Goal: Find specific page/section: Find specific page/section

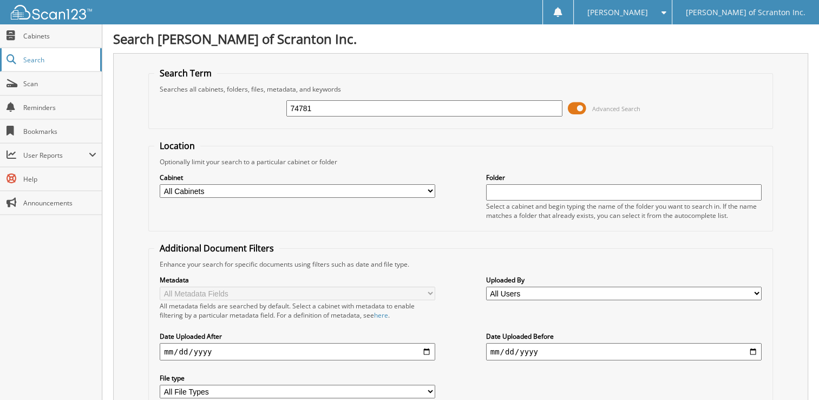
click at [39, 65] on link "Search" at bounding box center [51, 59] width 102 height 23
type input "75630"
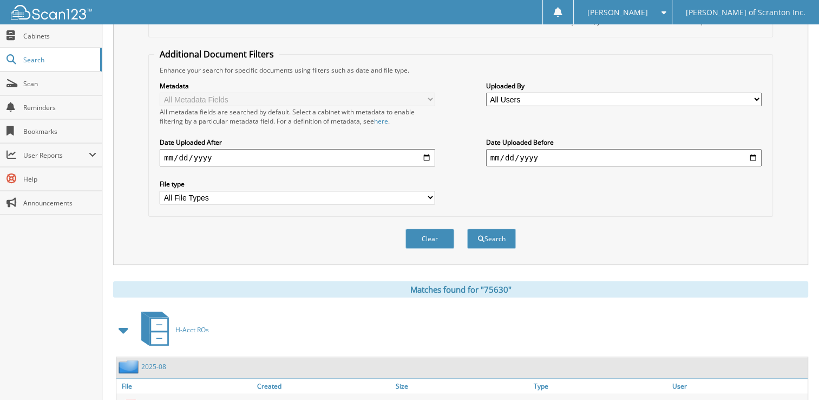
scroll to position [370, 0]
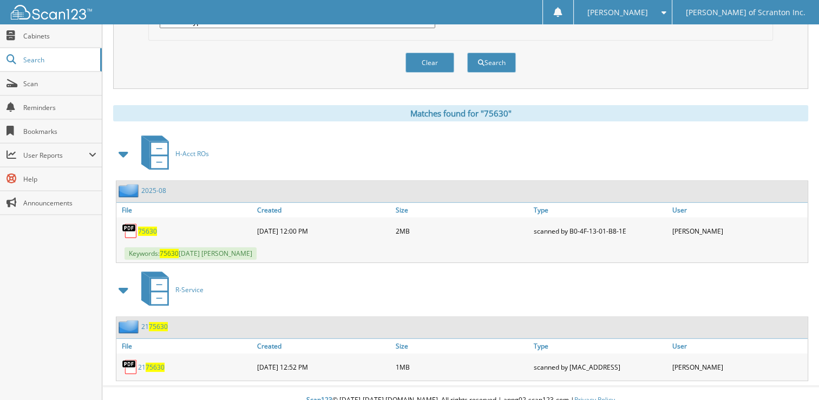
click at [152, 226] on span "75630" at bounding box center [147, 230] width 19 height 9
